Goal: Task Accomplishment & Management: Use online tool/utility

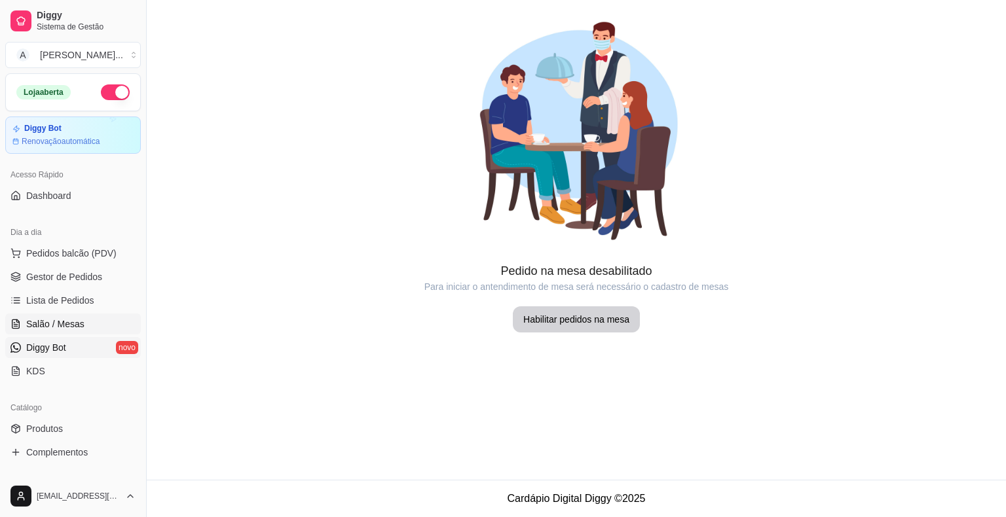
click at [63, 341] on span "Diggy Bot" at bounding box center [46, 347] width 40 height 13
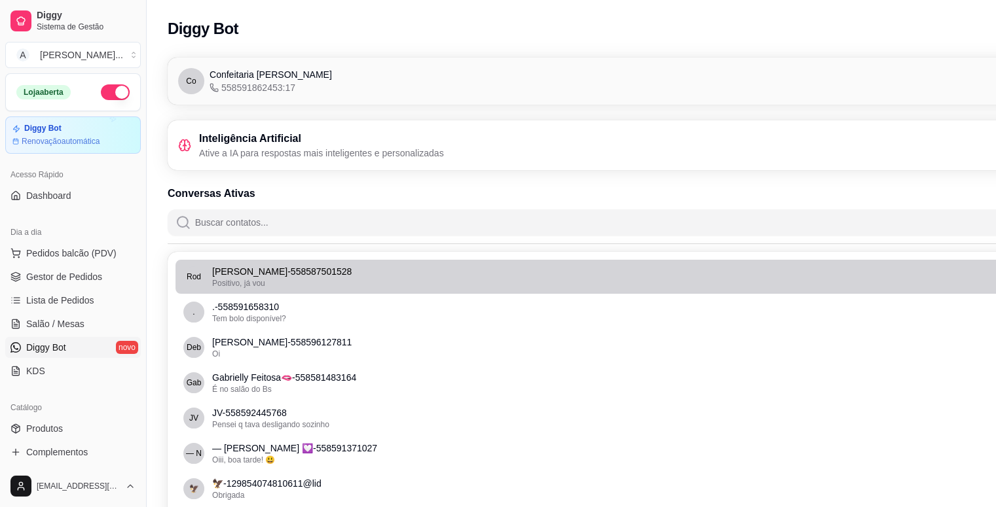
click at [286, 282] on div "Positivo, já vou" at bounding box center [646, 283] width 868 height 10
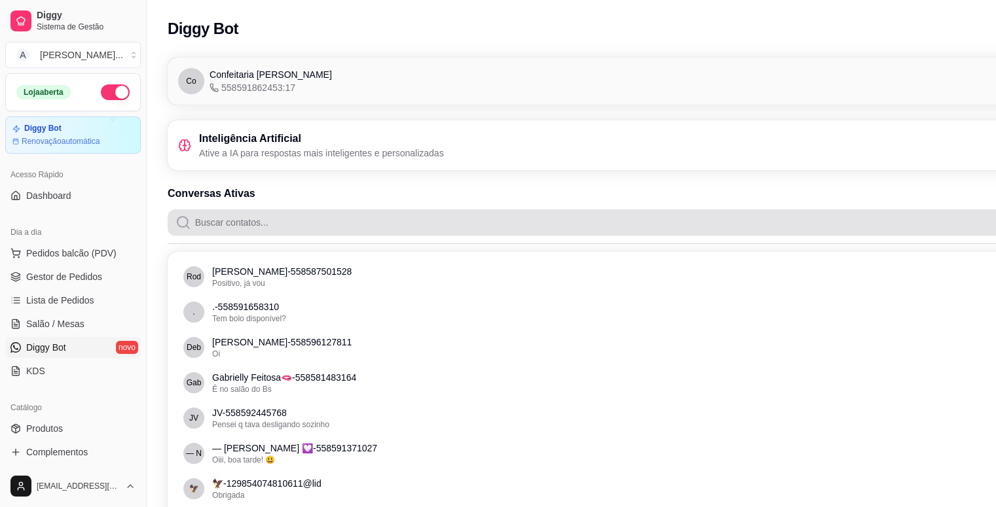
click at [246, 223] on input "Buscar contatos..." at bounding box center [652, 223] width 923 height 26
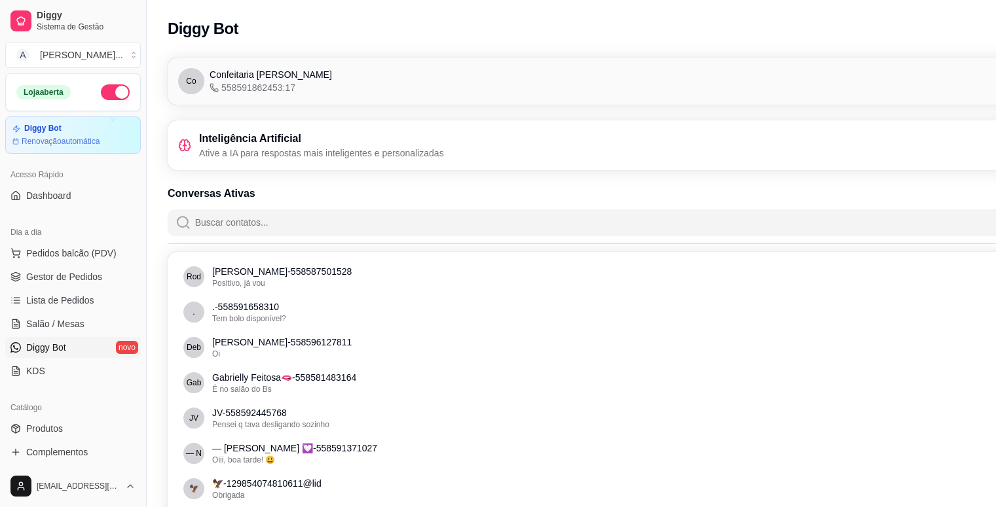
click at [255, 138] on h3 "Inteligência Artificial" at bounding box center [321, 139] width 245 height 16
click at [270, 88] on span "558591862453:17" at bounding box center [253, 87] width 86 height 13
click at [113, 349] on link "Diggy Bot novo" at bounding box center [73, 347] width 136 height 21
click at [86, 326] on link "Salão / Mesas" at bounding box center [73, 324] width 136 height 21
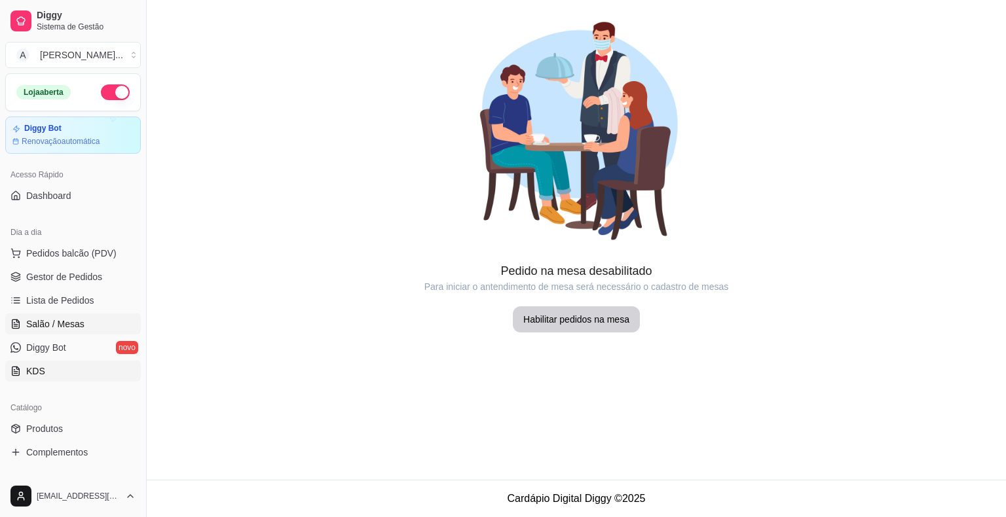
click at [54, 369] on link "KDS" at bounding box center [73, 371] width 136 height 21
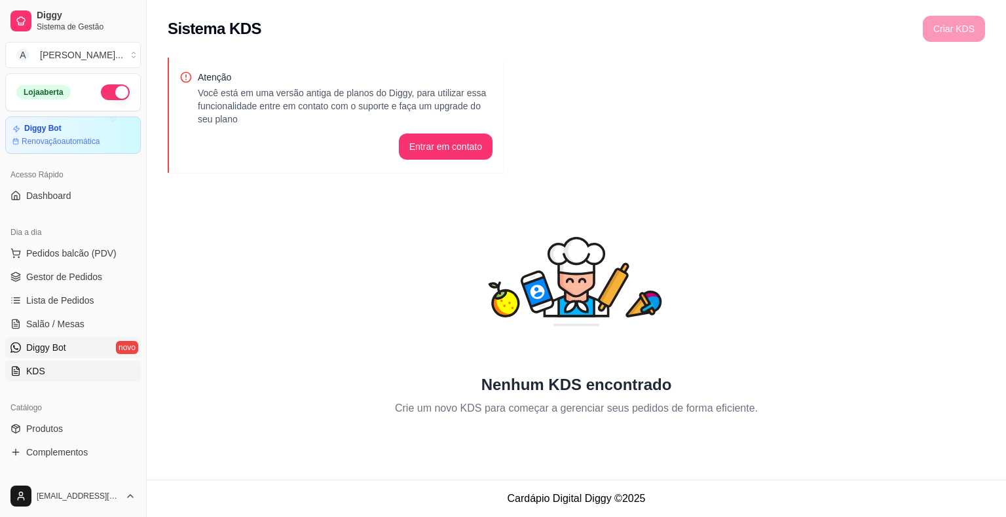
click at [54, 346] on span "Diggy Bot" at bounding box center [46, 347] width 40 height 13
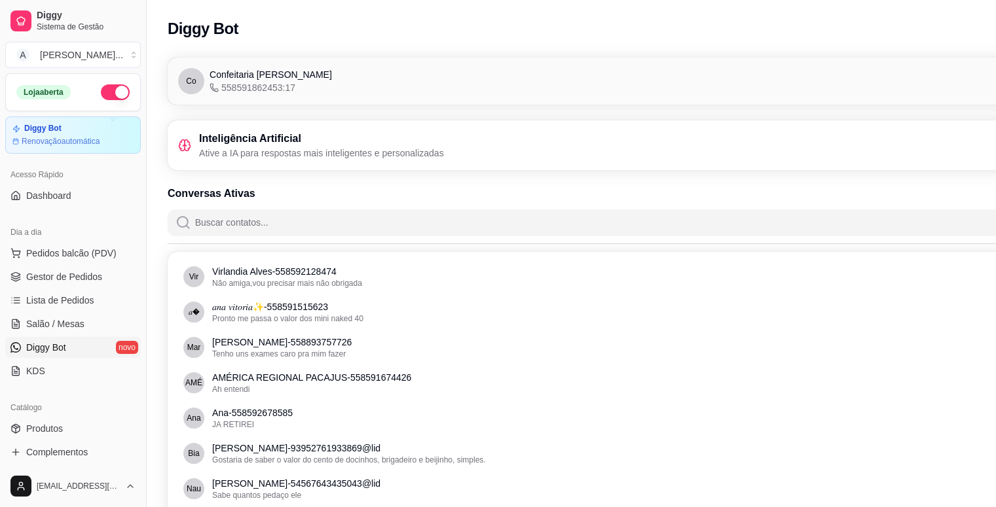
drag, startPoint x: 1018, startPoint y: 272, endPoint x: 506, endPoint y: 105, distance: 538.8
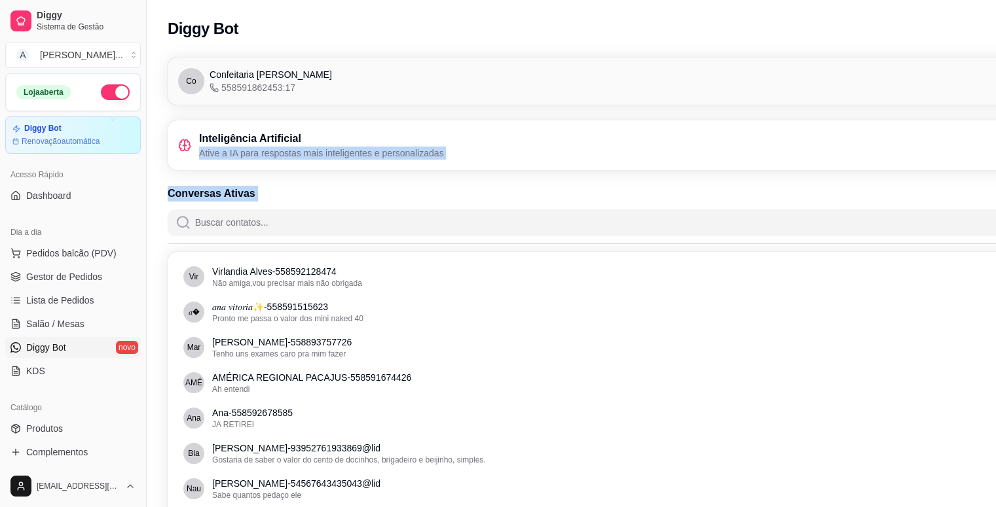
click at [471, 136] on div "Inteligência Artificial Ative a IA para respostas mais inteligentes e personali…" at bounding box center [644, 145] width 933 height 29
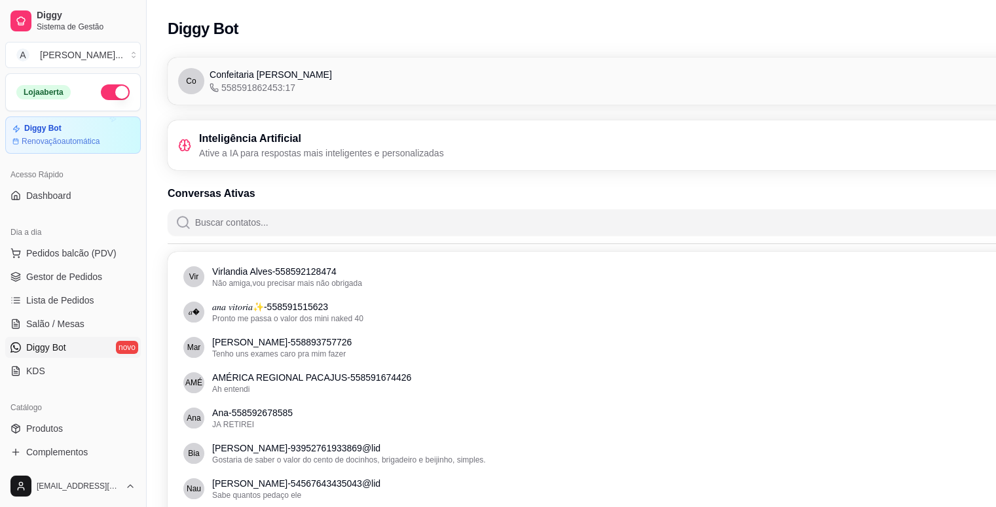
click at [437, 155] on p "Ative a IA para respostas mais inteligentes e personalizadas" at bounding box center [321, 153] width 245 height 13
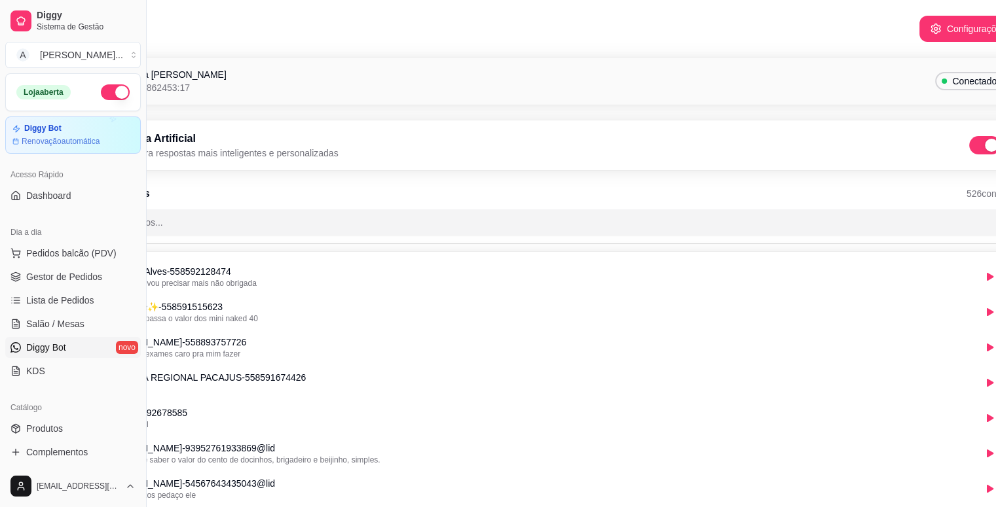
scroll to position [0, 147]
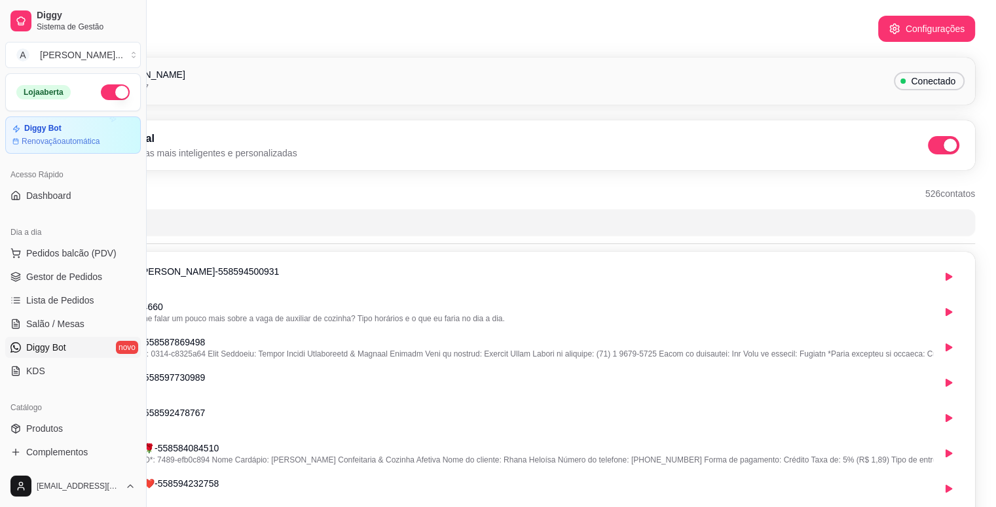
click at [943, 142] on span at bounding box center [943, 145] width 31 height 18
click at [936, 148] on input "checkbox" at bounding box center [931, 152] width 9 height 9
click at [895, 33] on icon "button" at bounding box center [894, 29] width 9 height 10
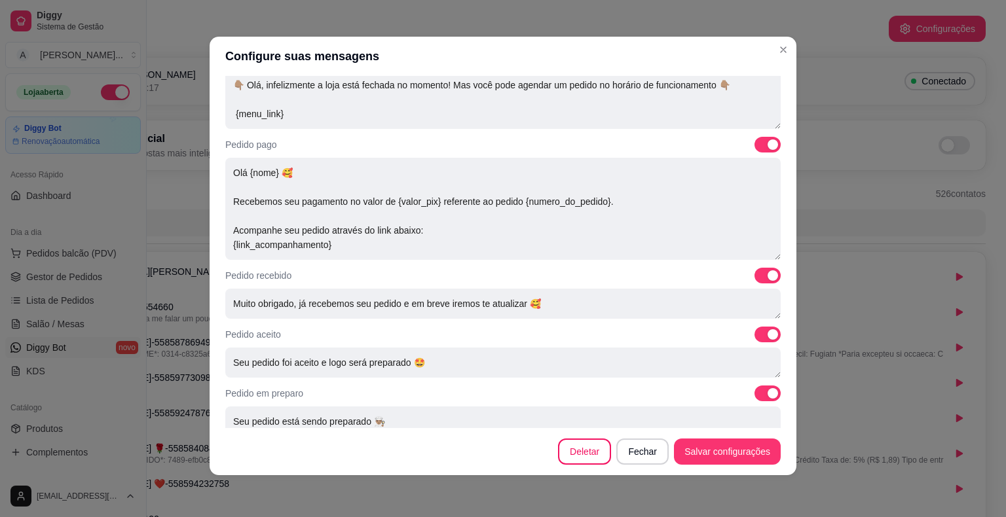
scroll to position [35, 0]
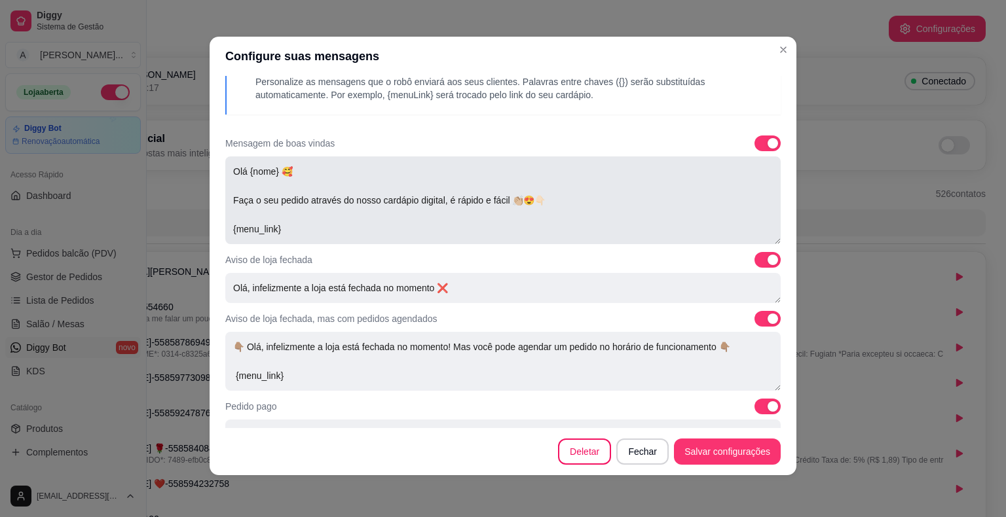
click at [318, 226] on textarea "Olá {nome} 🥰 Faça o seu pedido através do nosso cardápio digital, é rápido e fá…" at bounding box center [502, 201] width 555 height 88
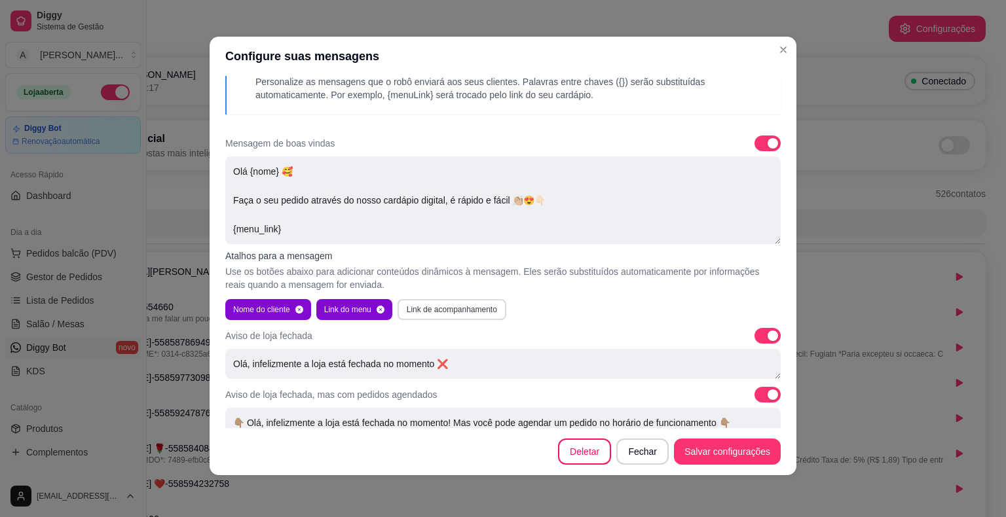
click at [458, 311] on button "Link de acompanhamento" at bounding box center [451, 309] width 109 height 21
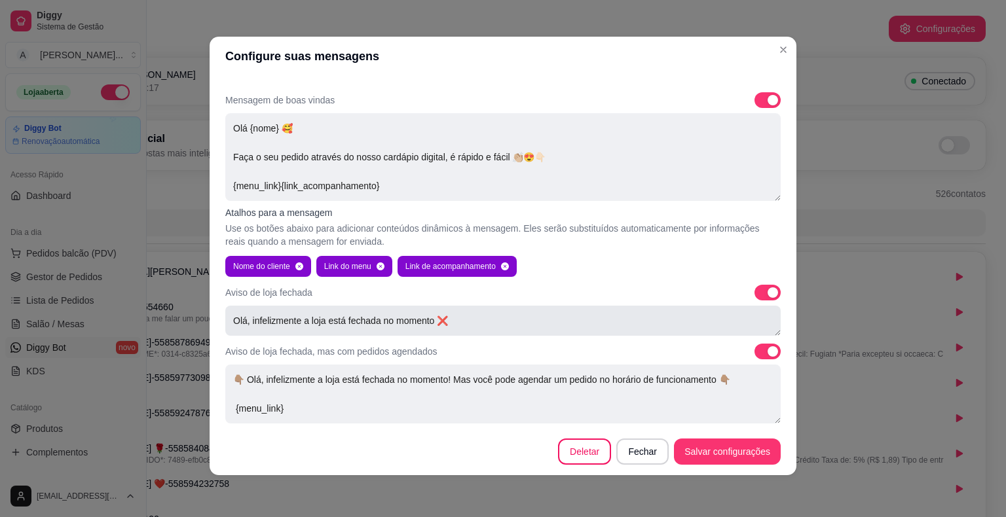
scroll to position [100, 0]
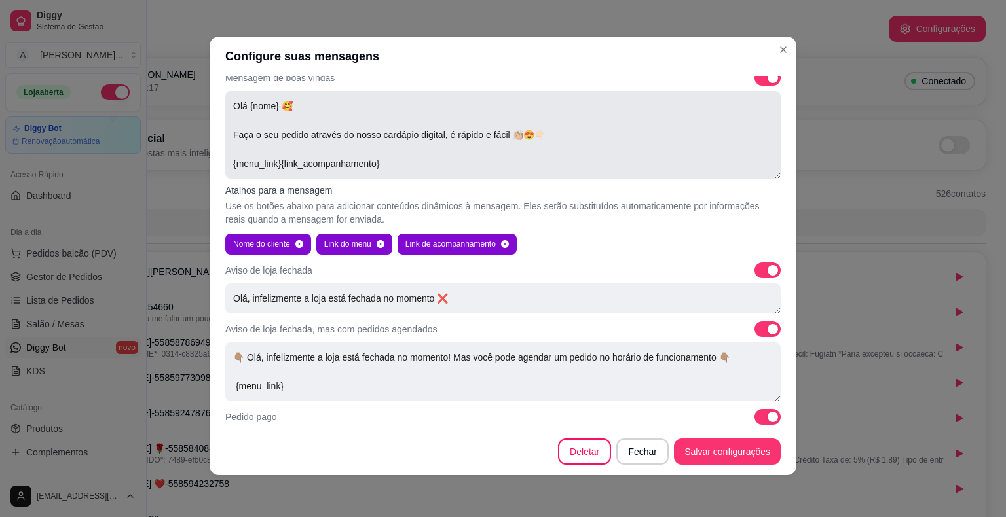
click at [553, 136] on textarea "Olá {nome} 🥰 Faça o seu pedido através do nosso cardápio digital, é rápido e fá…" at bounding box center [502, 135] width 555 height 88
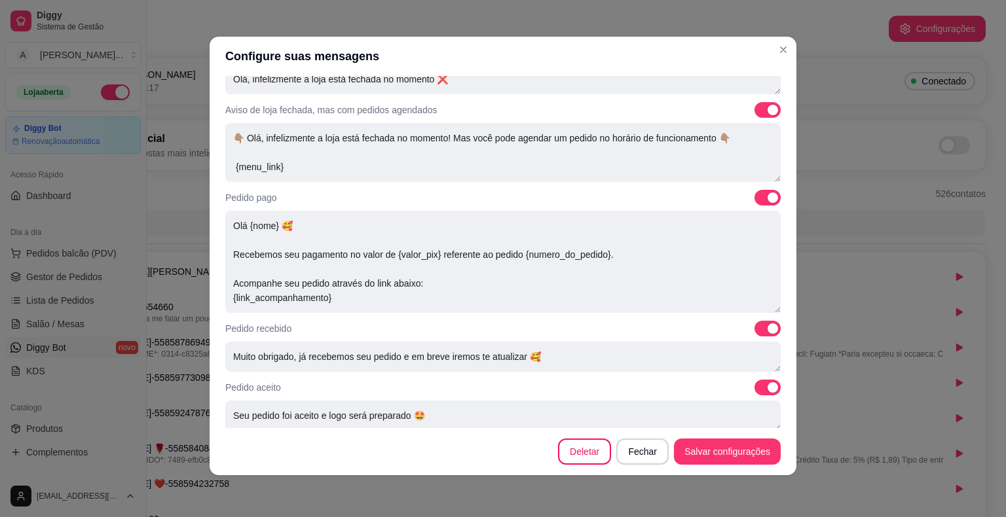
scroll to position [428, 0]
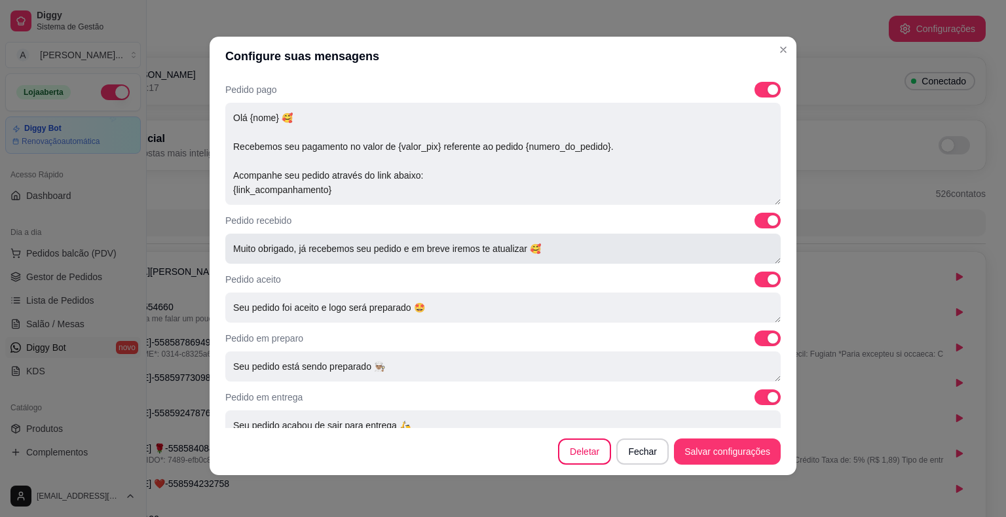
type textarea "Olá {nome} 🥰 Faça o seu pedido através do nosso cardápio digital, é rápido e fá…"
click at [553, 246] on textarea "Muito obrigado, já recebemos seu pedido e em breve iremos te atualizar 🥰" at bounding box center [502, 249] width 555 height 30
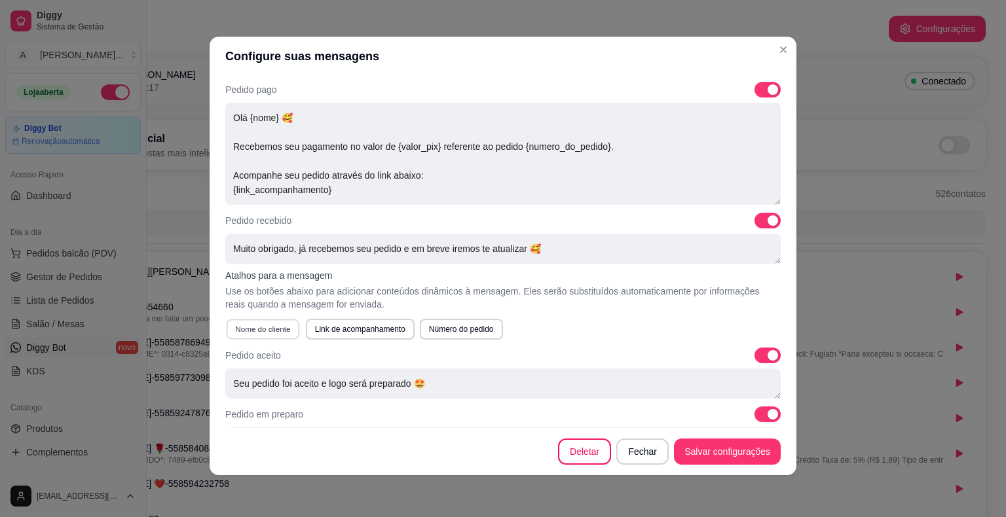
click at [270, 331] on button "Nome do cliente" at bounding box center [263, 329] width 73 height 20
click at [461, 331] on button "Número do pedido" at bounding box center [472, 329] width 81 height 20
type textarea "Muito obrigado, já recebemos seu pedido e em breve iremos te atualizar 🥰{nome}{…"
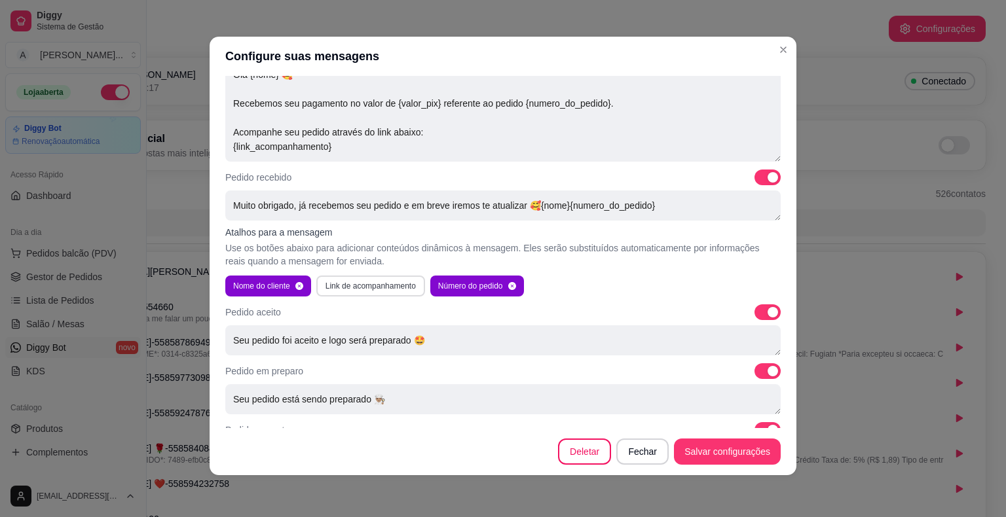
scroll to position [493, 0]
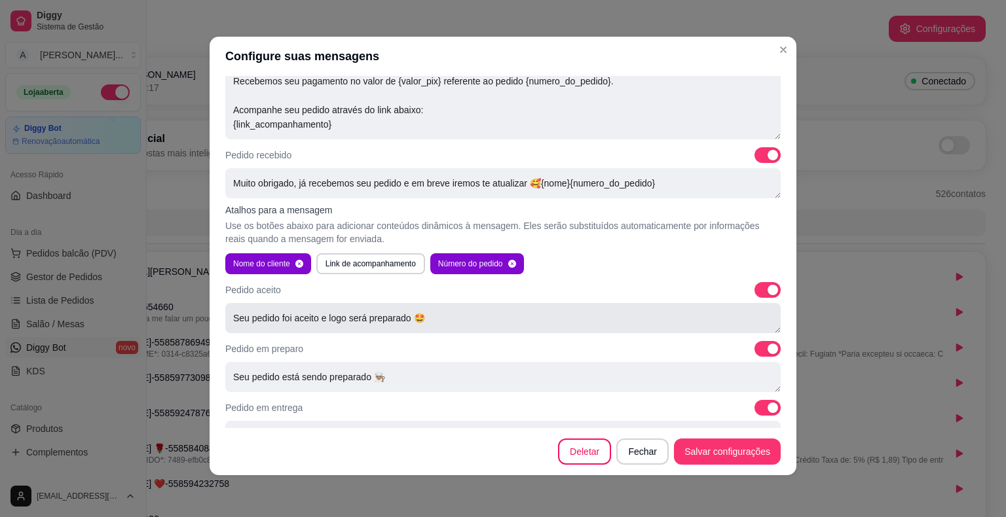
click at [429, 319] on textarea "Seu pedido foi aceito e logo será preparado 🤩" at bounding box center [502, 318] width 555 height 30
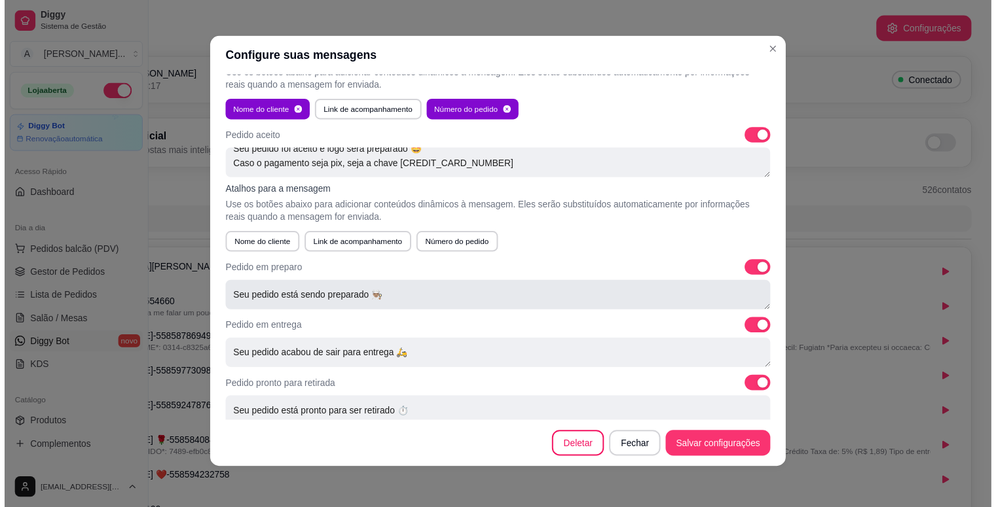
scroll to position [655, 0]
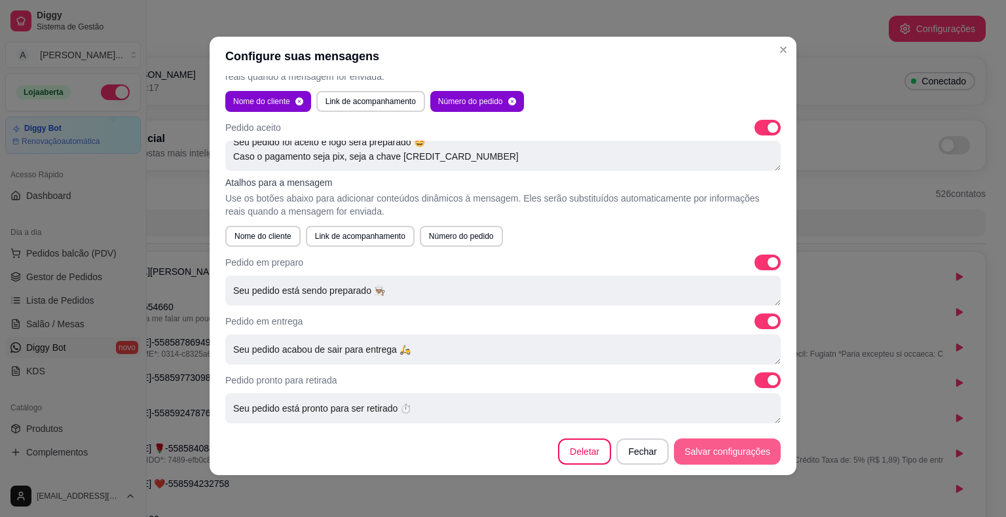
type textarea "Seu pedido foi aceito e logo será preparado 🤩 Caso o pagamento seja pix, seja a…"
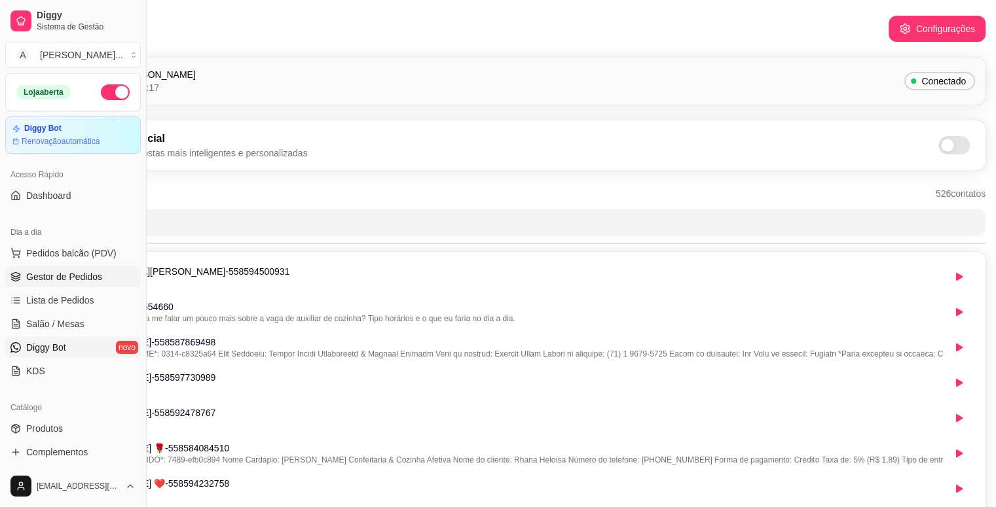
click at [58, 267] on link "Gestor de Pedidos" at bounding box center [73, 277] width 136 height 21
